Goal: Download file/media

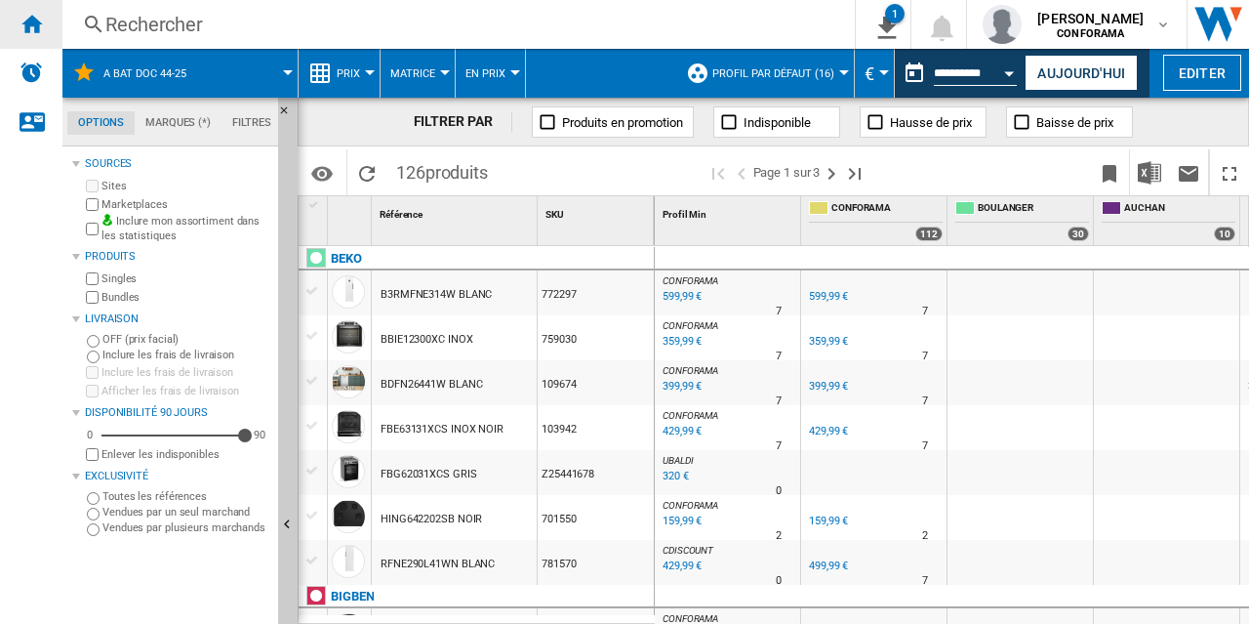
click at [28, 28] on ng-md-icon "Accueil" at bounding box center [31, 23] width 23 height 23
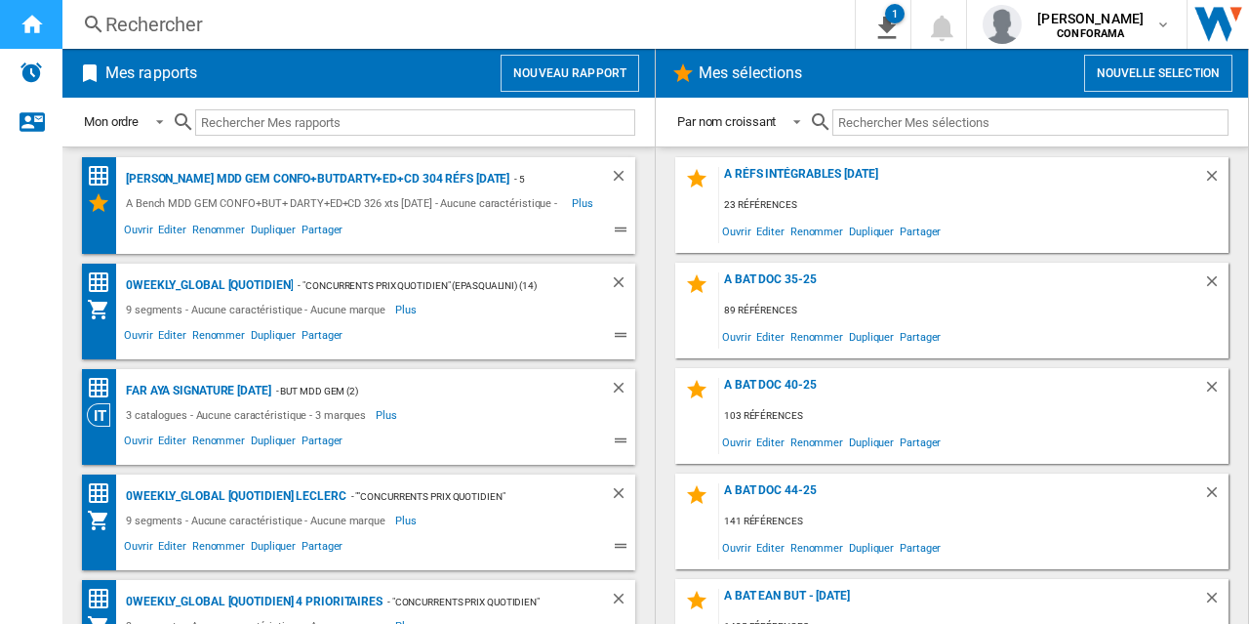
click at [28, 28] on ng-md-icon "Accueil" at bounding box center [31, 23] width 23 height 23
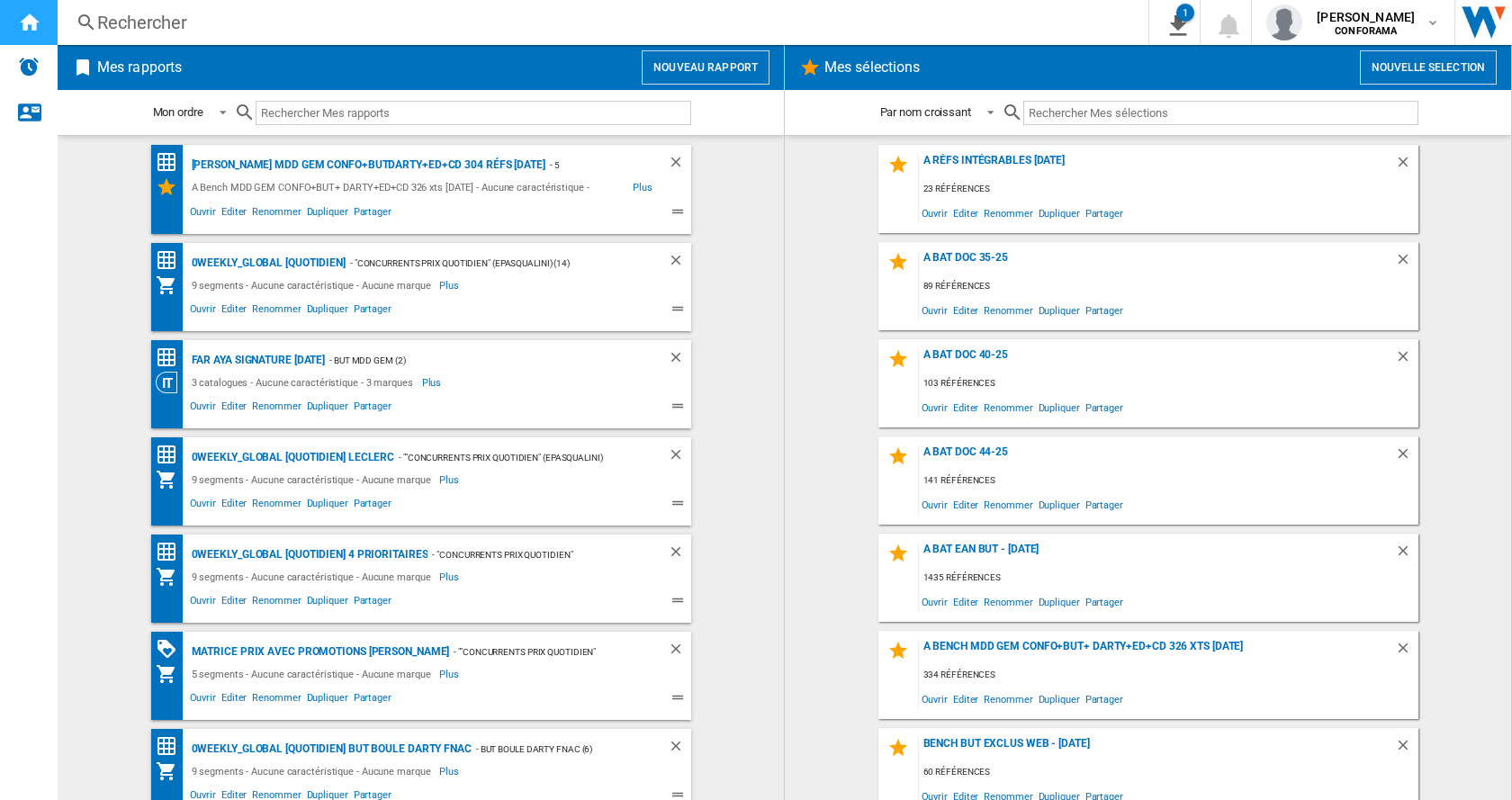
click at [25, 15] on ng-md-icon "Accueil" at bounding box center [29, 21] width 21 height 21
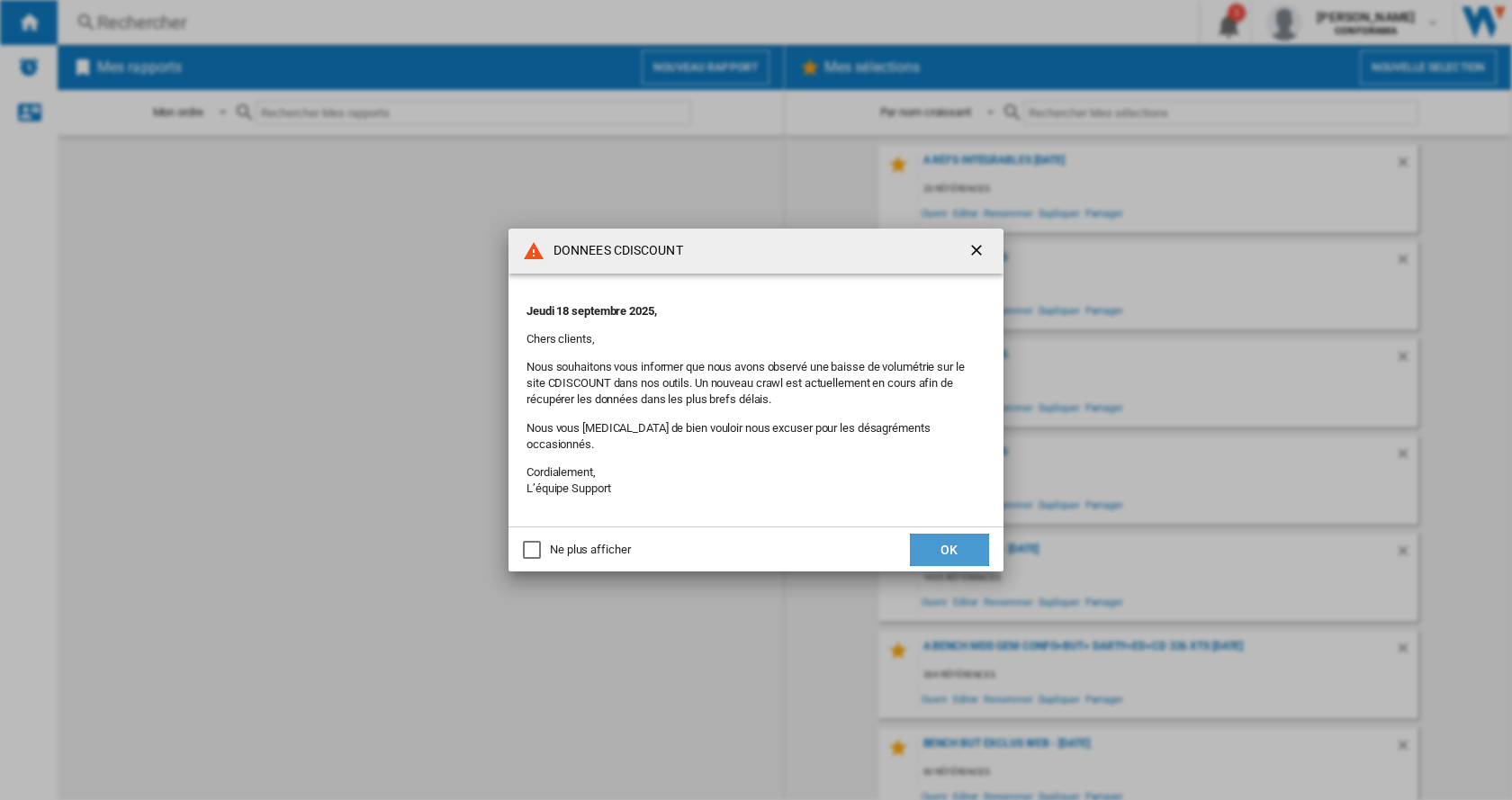
click at [957, 547] on button "OK" at bounding box center [950, 549] width 79 height 32
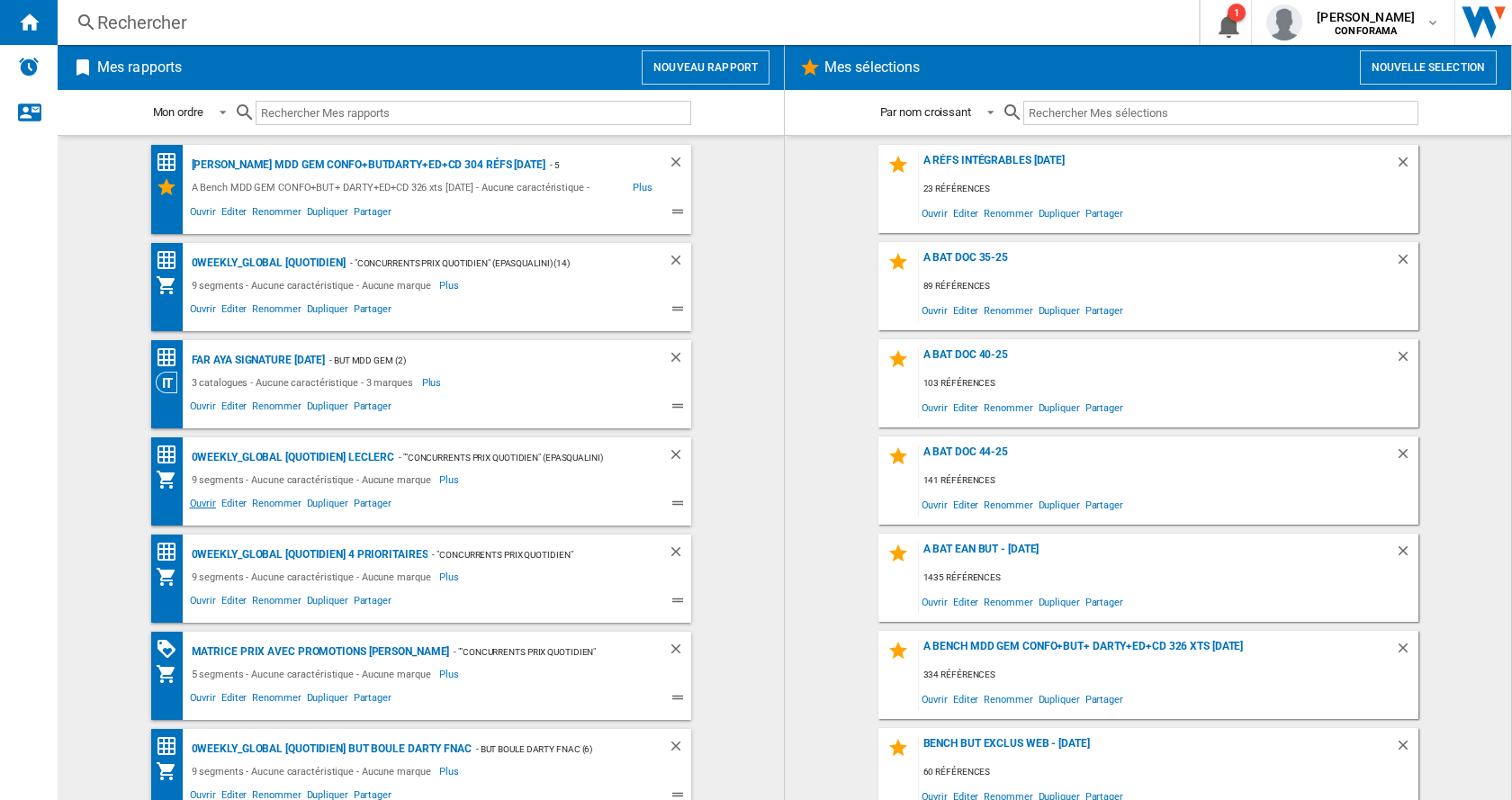
click at [202, 502] on span "Ouvrir" at bounding box center [203, 505] width 31 height 21
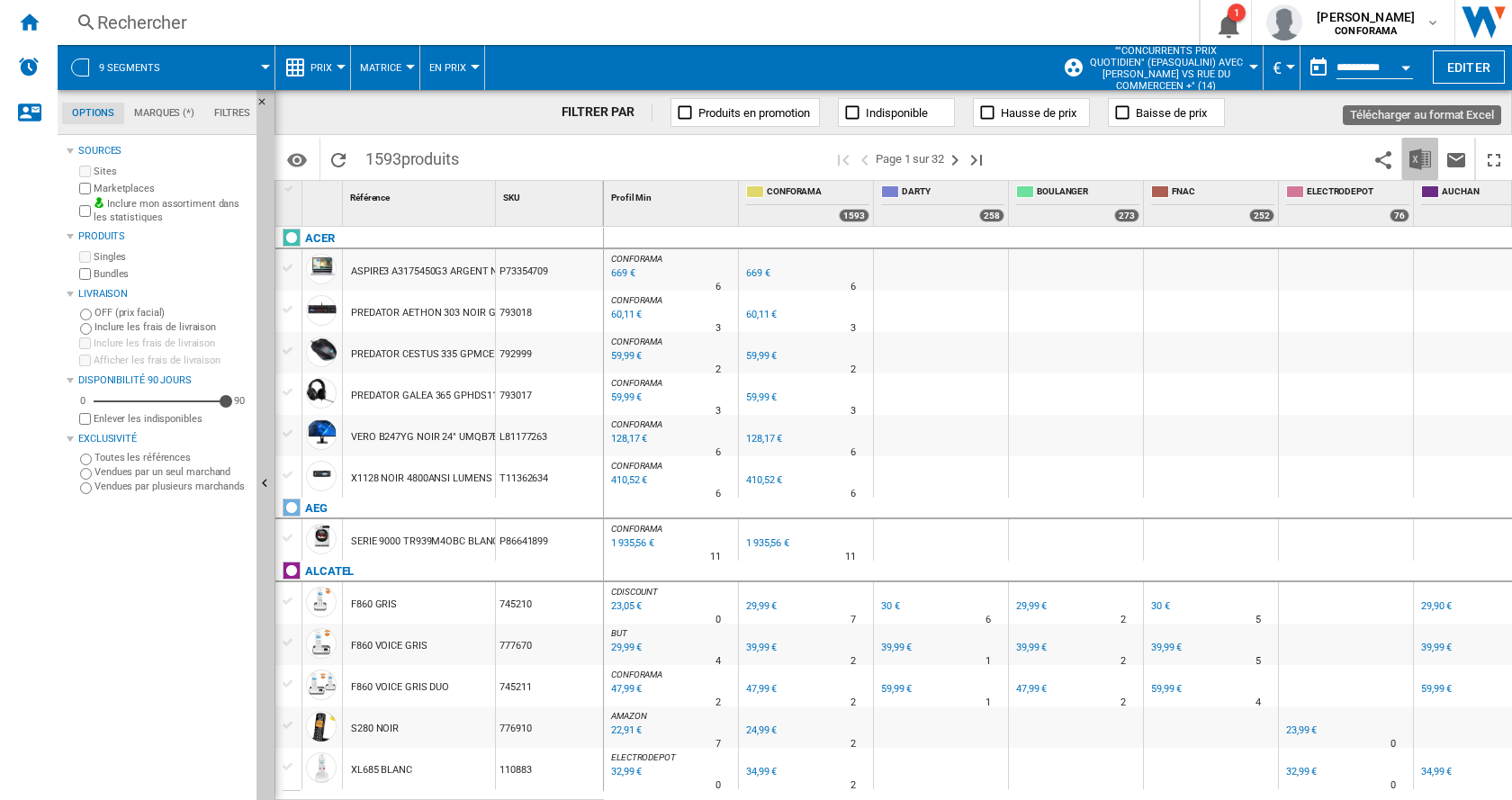
click at [1419, 161] on img "Télécharger au format Excel" at bounding box center [1419, 159] width 21 height 21
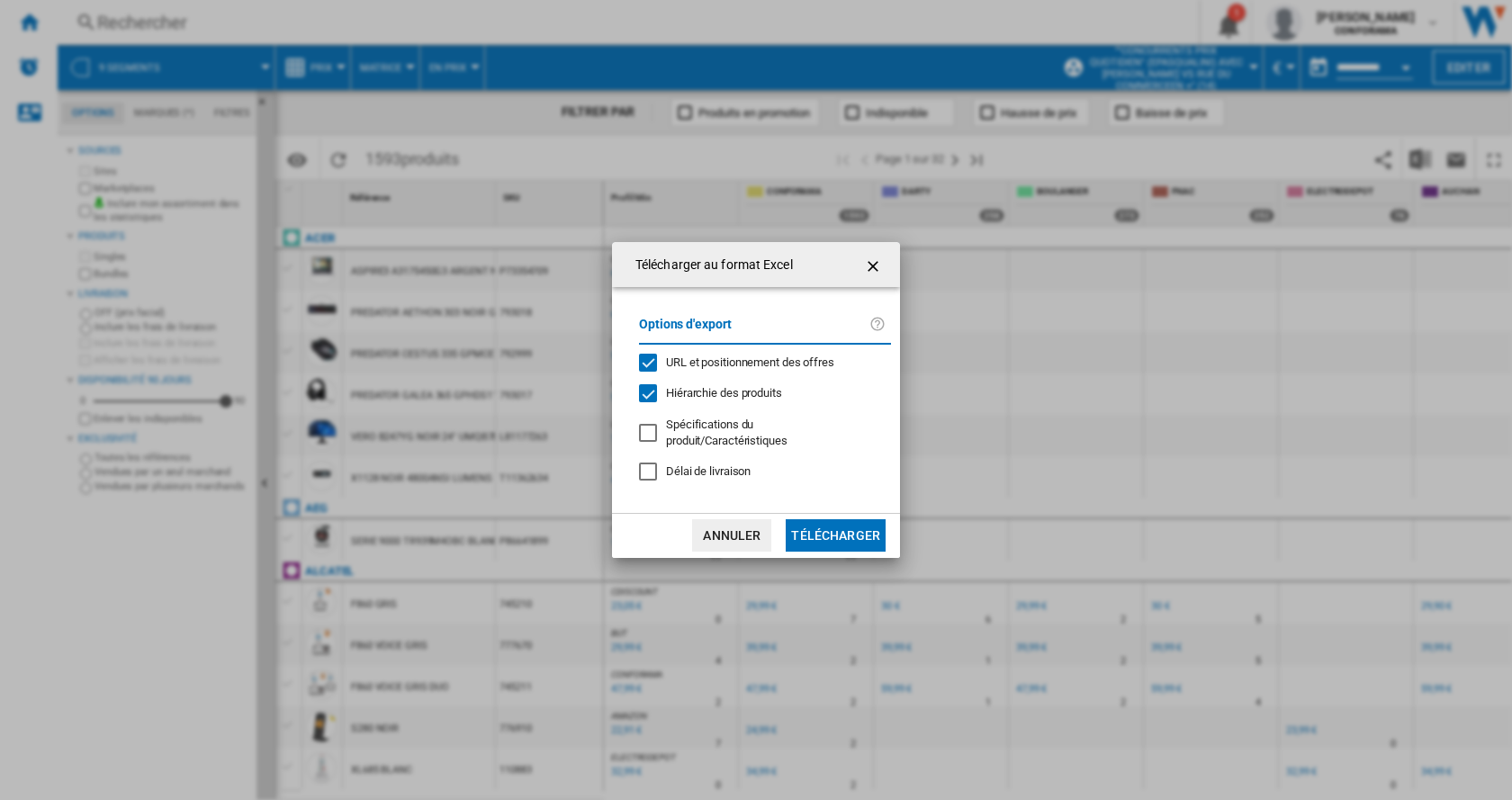
click at [826, 533] on button "Télécharger" at bounding box center [835, 535] width 100 height 32
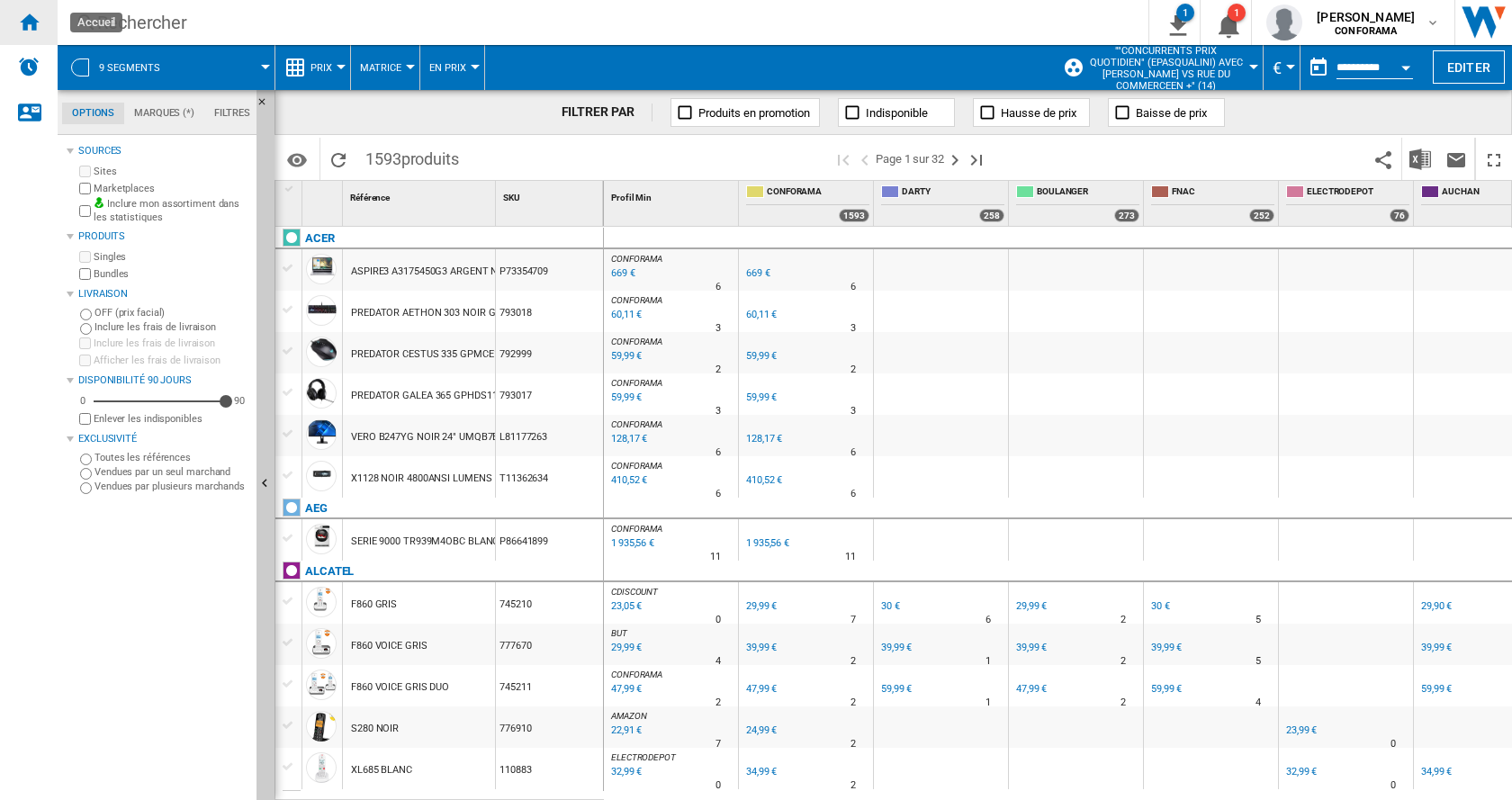
click at [29, 21] on ng-md-icon "Accueil" at bounding box center [29, 21] width 21 height 21
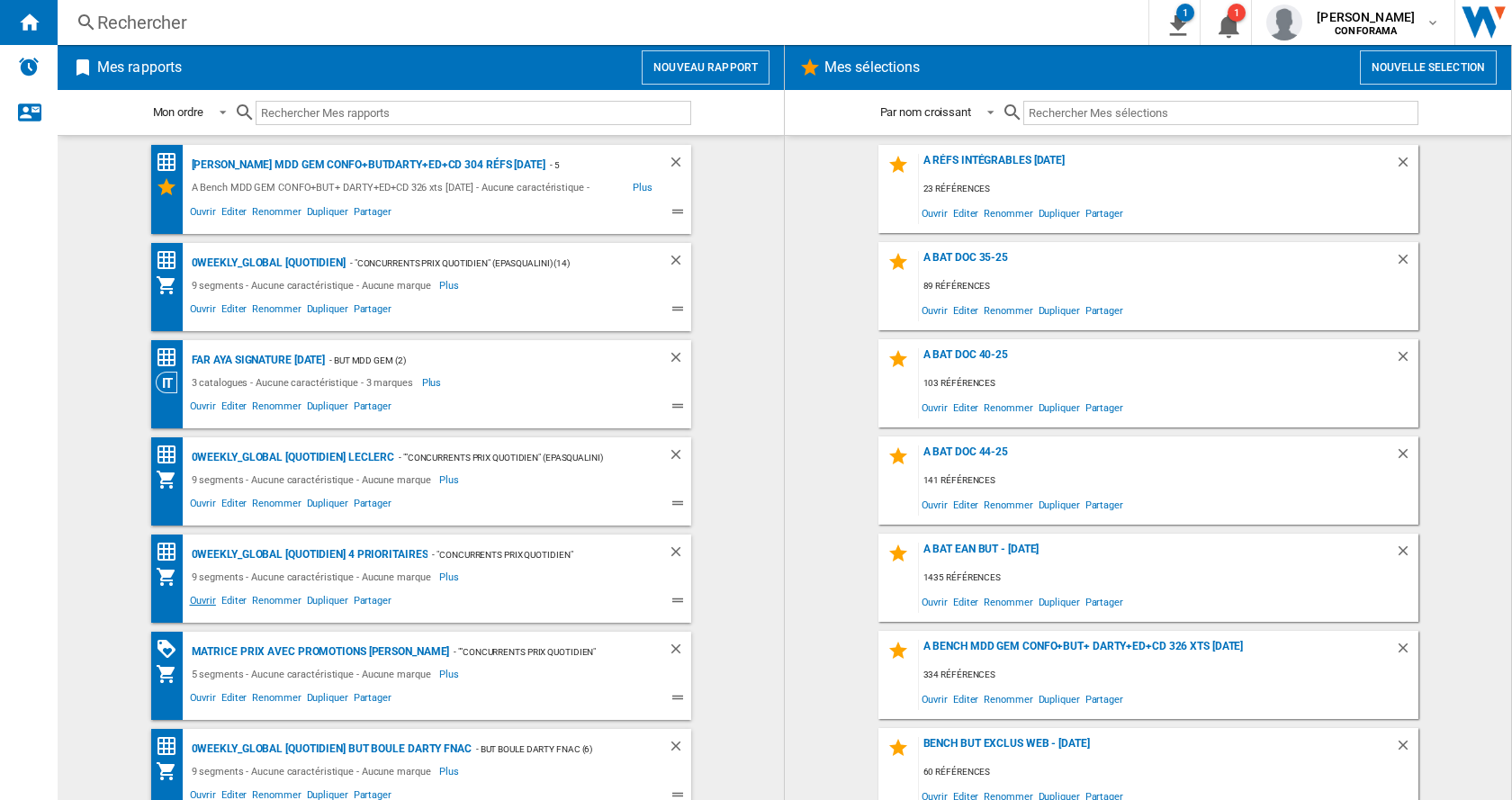
click at [198, 601] on span "Ouvrir" at bounding box center [203, 602] width 31 height 21
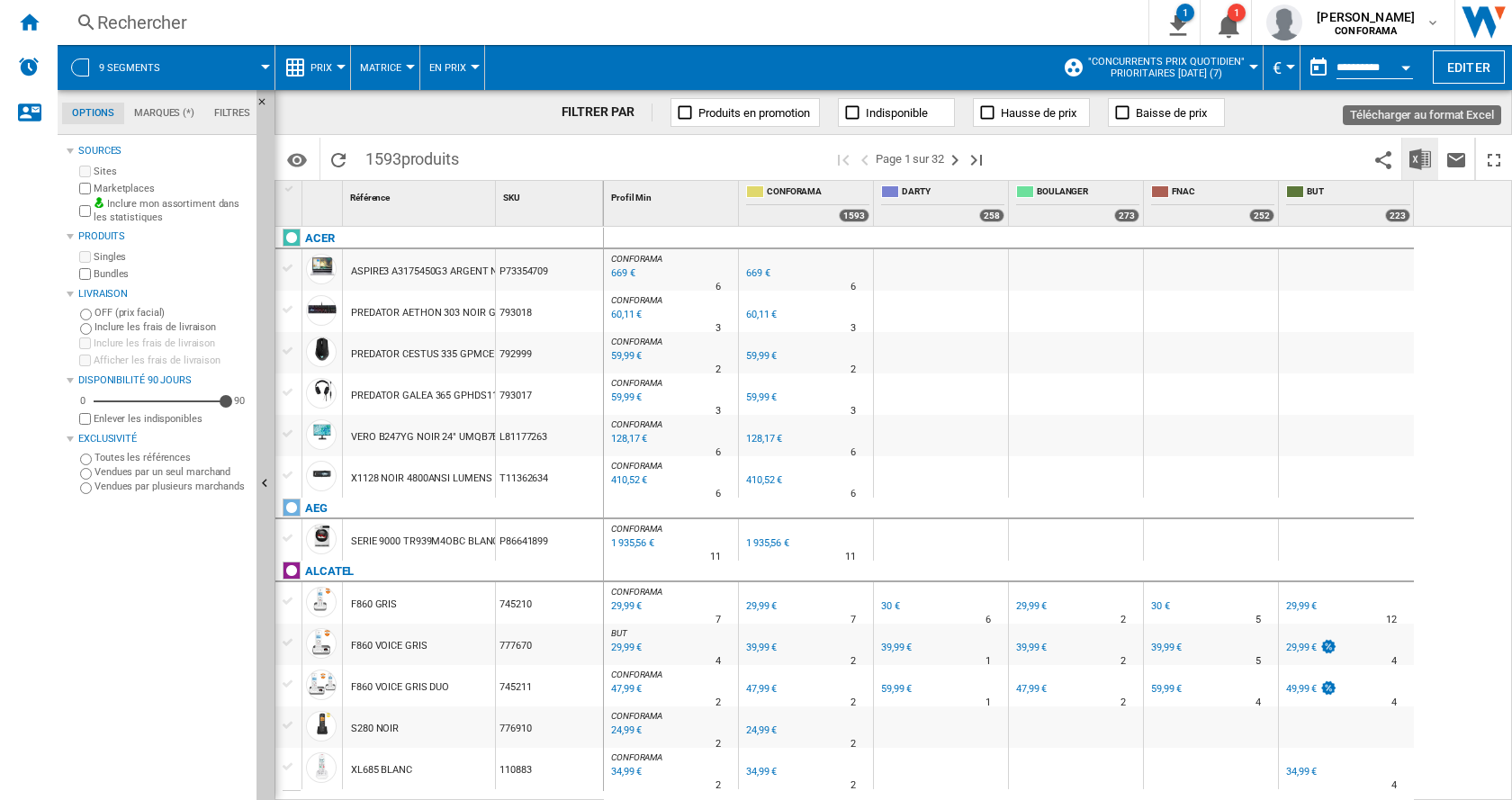
click at [1419, 154] on img "Télécharger au format Excel" at bounding box center [1419, 159] width 21 height 21
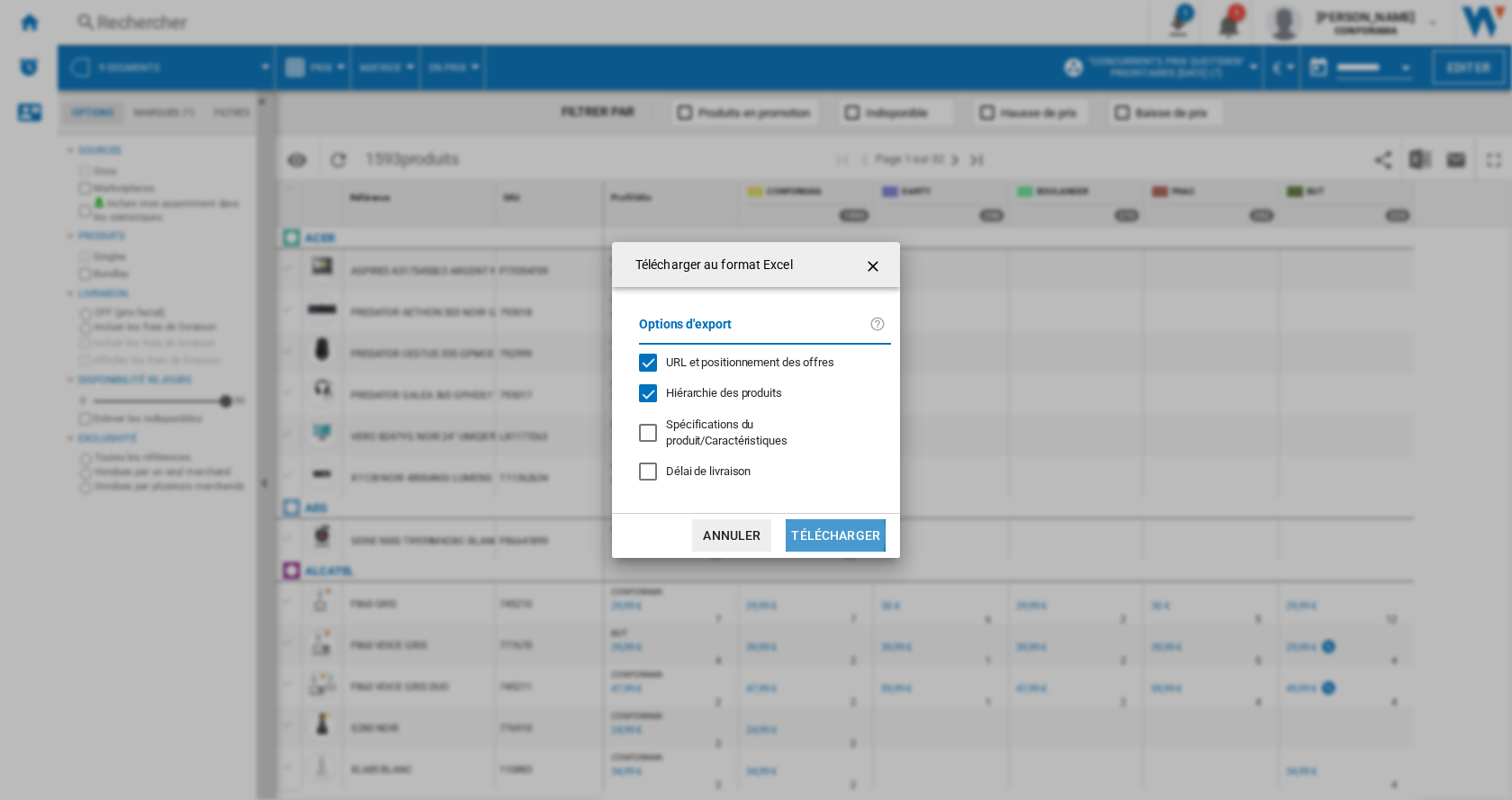
click at [809, 526] on button "Télécharger" at bounding box center [835, 535] width 100 height 32
